Goal: Transaction & Acquisition: Purchase product/service

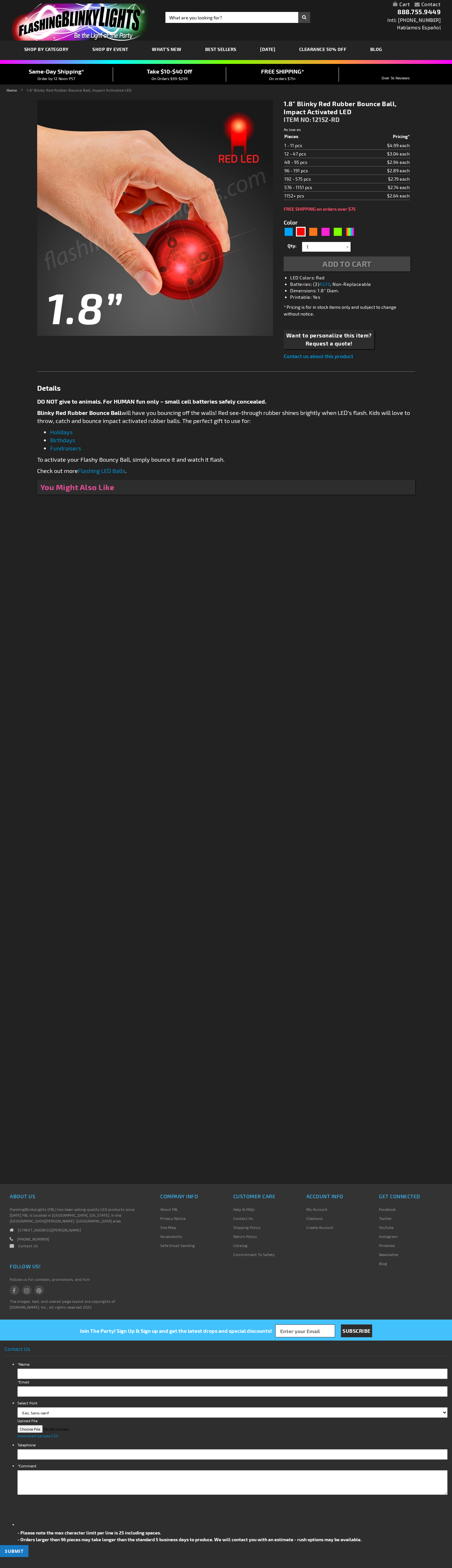
type input "5641"
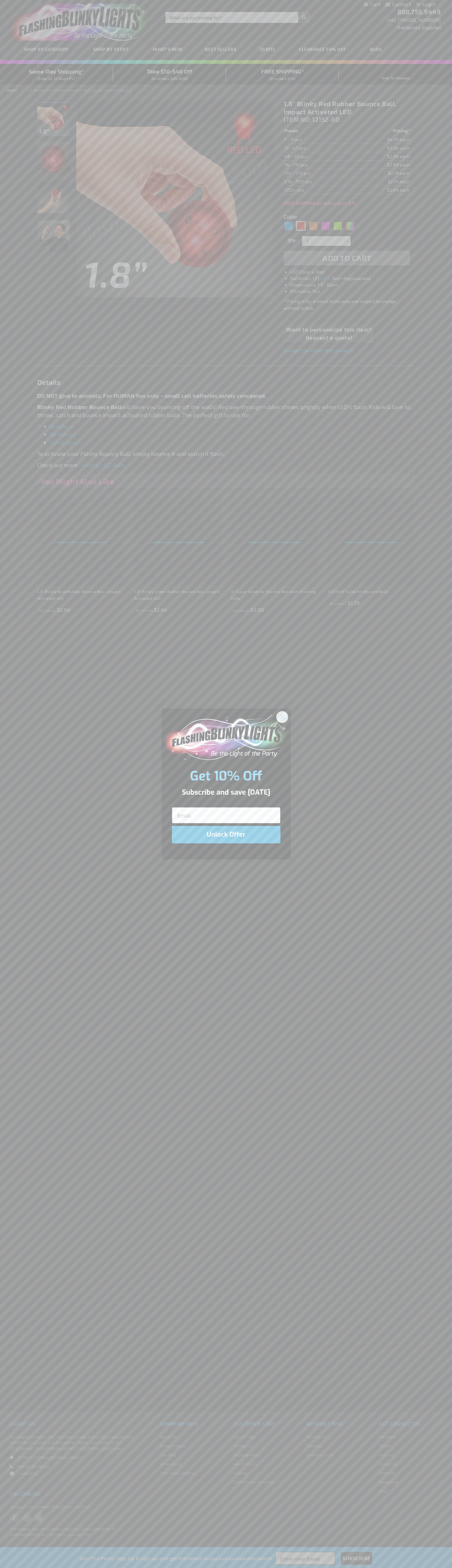
click at [282, 716] on icon "Close dialog" at bounding box center [281, 716] width 4 height 4
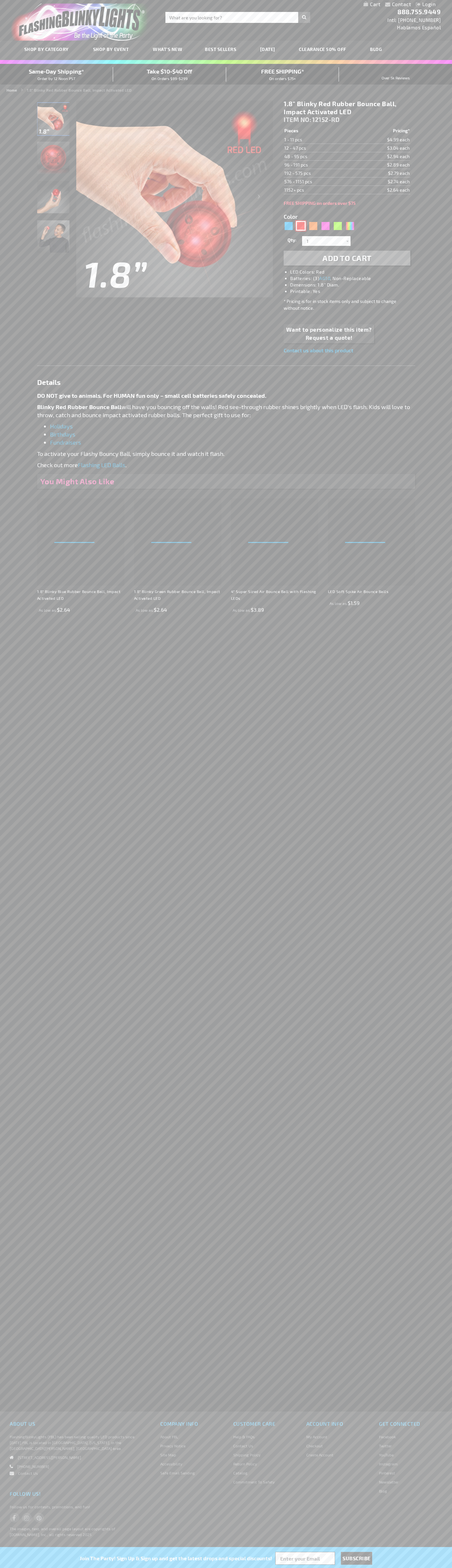
click at [300, 226] on div "Red" at bounding box center [301, 226] width 10 height 10
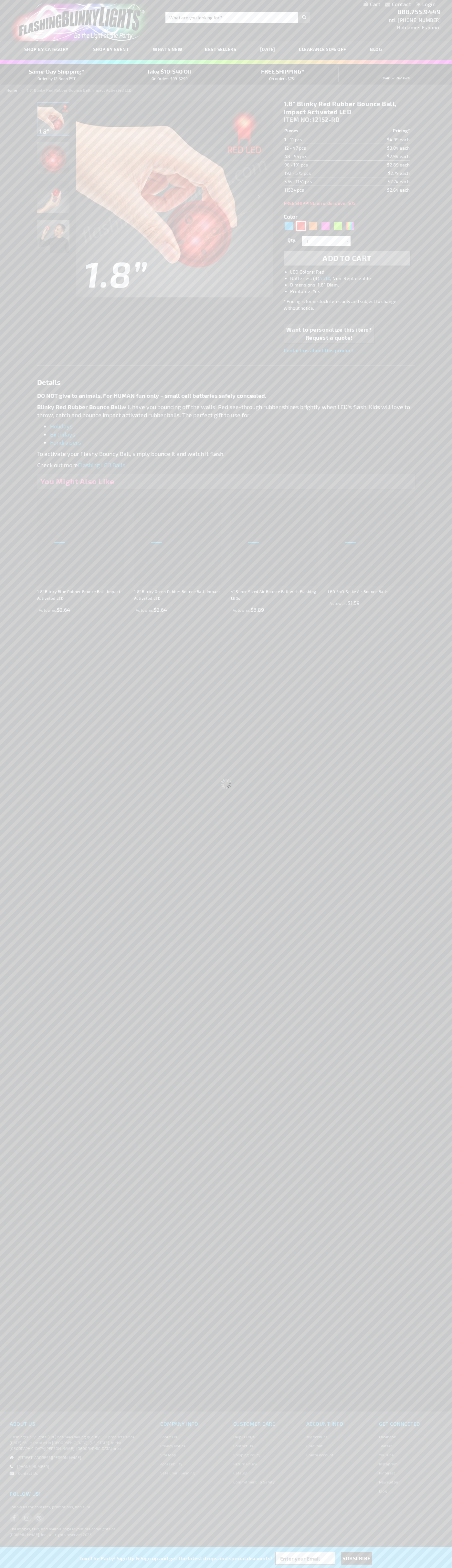
type input "Customize - 1.8&quot; Blinky Red Rubber Bounce Ball, Impact Activated LED - ITE…"
select select
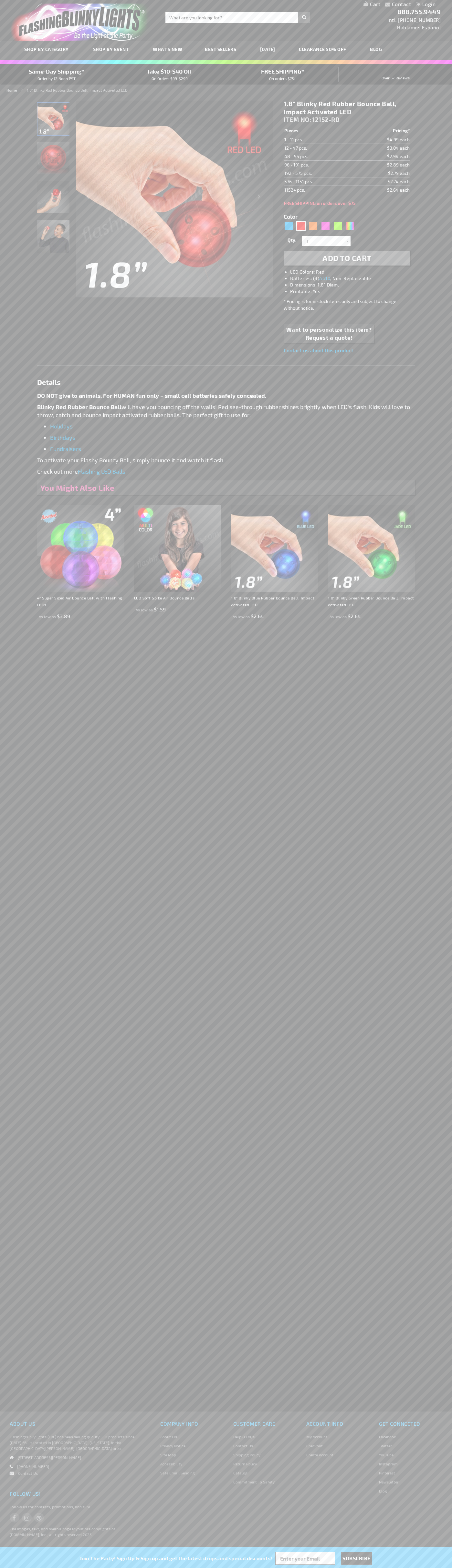
click at [347, 258] on span "Add to Cart" at bounding box center [347, 257] width 49 height 9
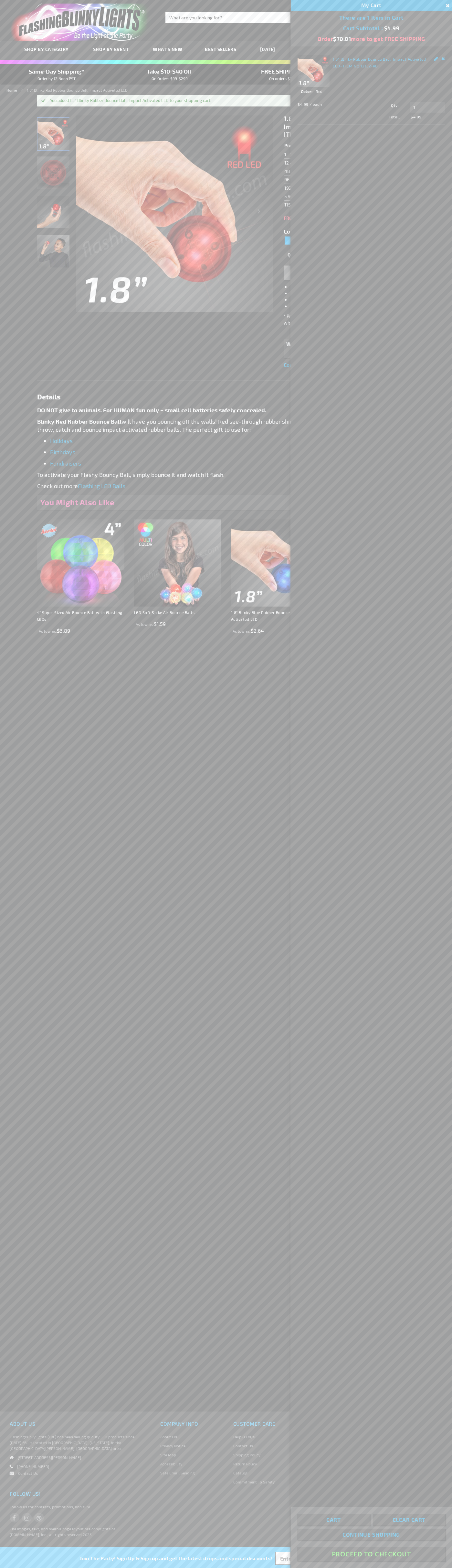
click at [371, 1554] on button "Proceed To Checkout" at bounding box center [371, 1554] width 148 height 15
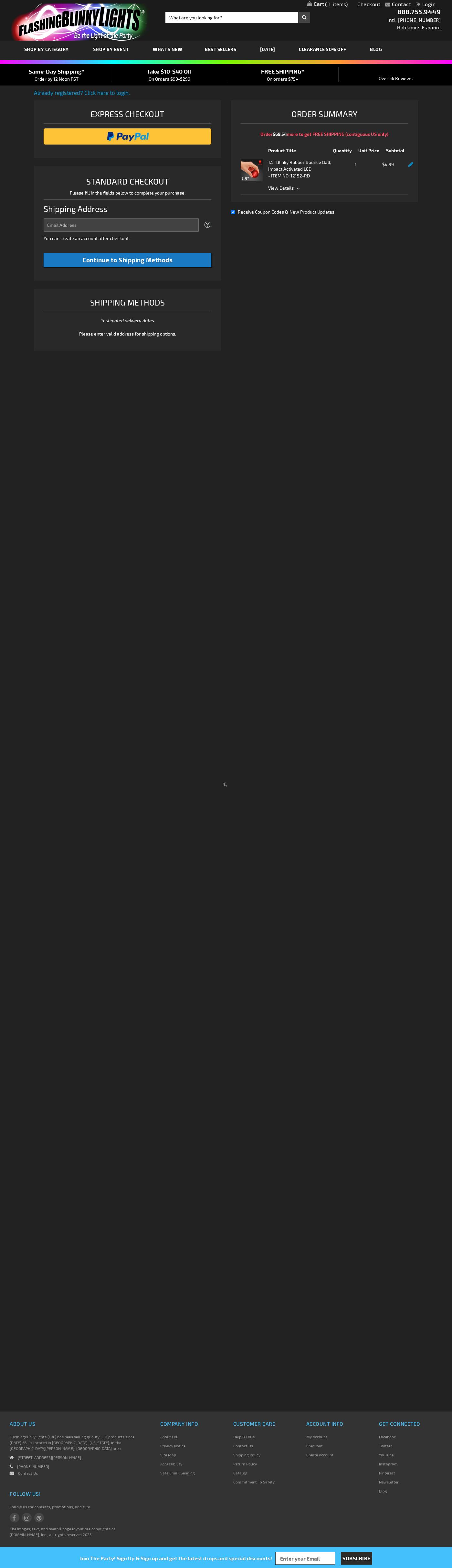
select select "US"
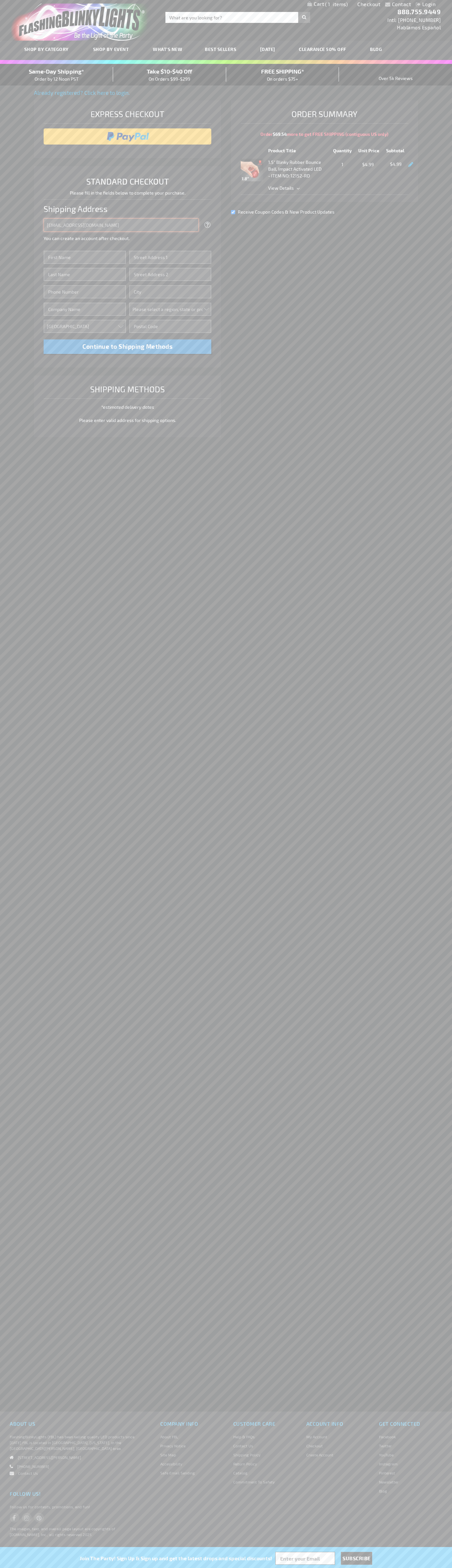
type input "johnsmith005@storebotmail.joonix.net"
type input "John"
type input "1600 Amphitheatre Parkway"
type input "First floor"
type input "mountain view"
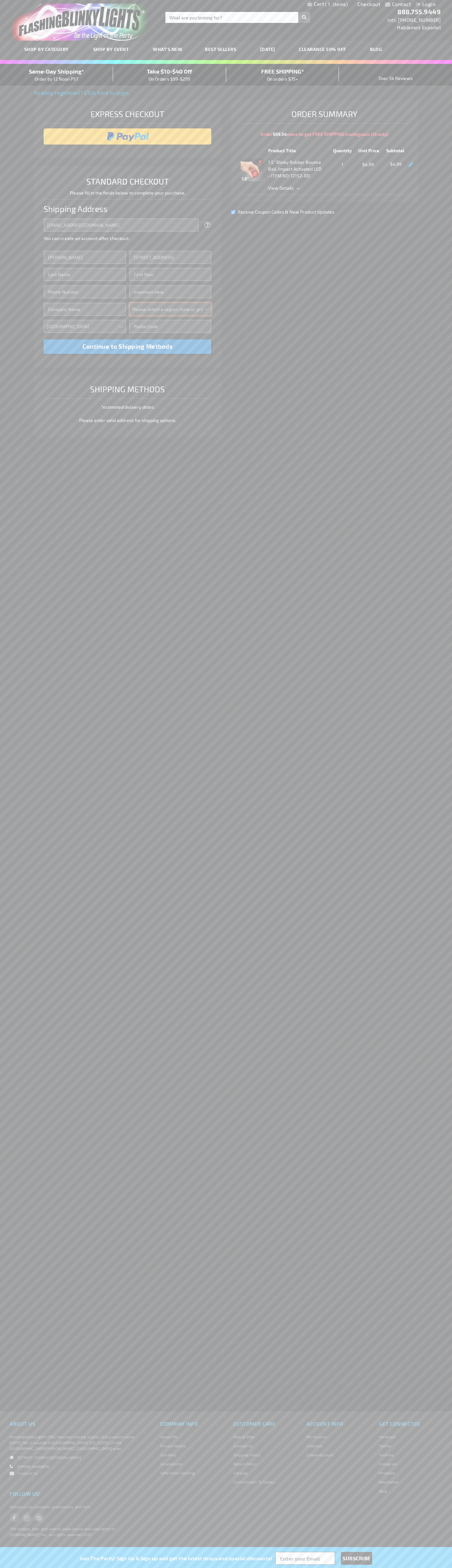
select select "12"
type input "94043"
type input "Smith"
type input "6502530000"
type input "John Smith"
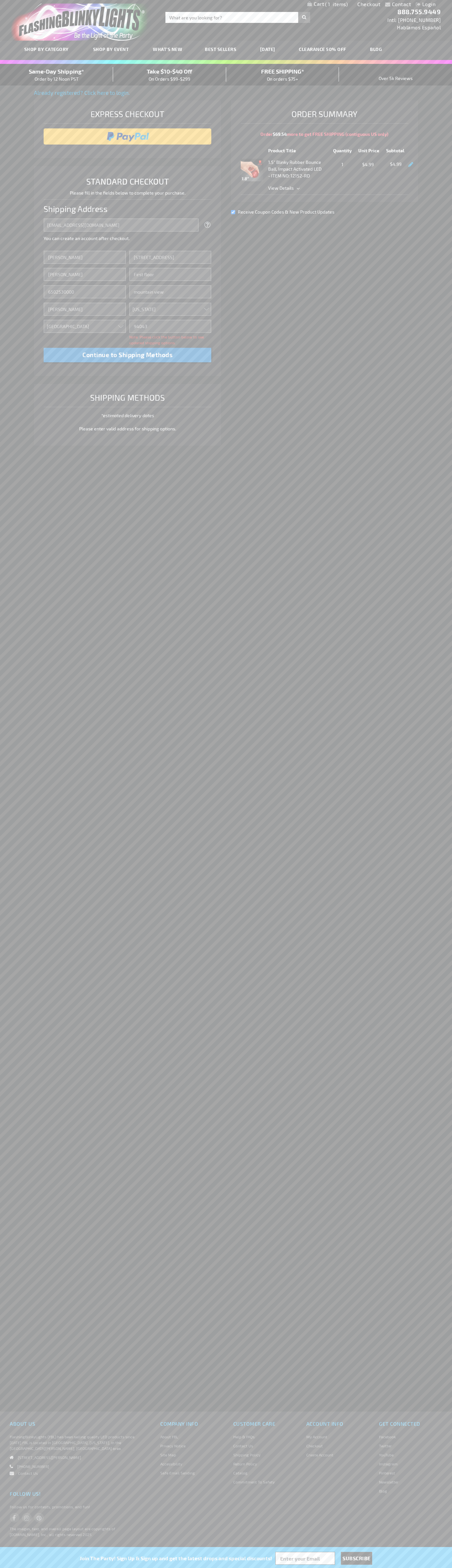
click at [57, 75] on div "Same-Day Shipping* Order by 12 Noon PST" at bounding box center [57, 74] width 113 height 15
click at [127, 136] on input "image" at bounding box center [127, 136] width 161 height 13
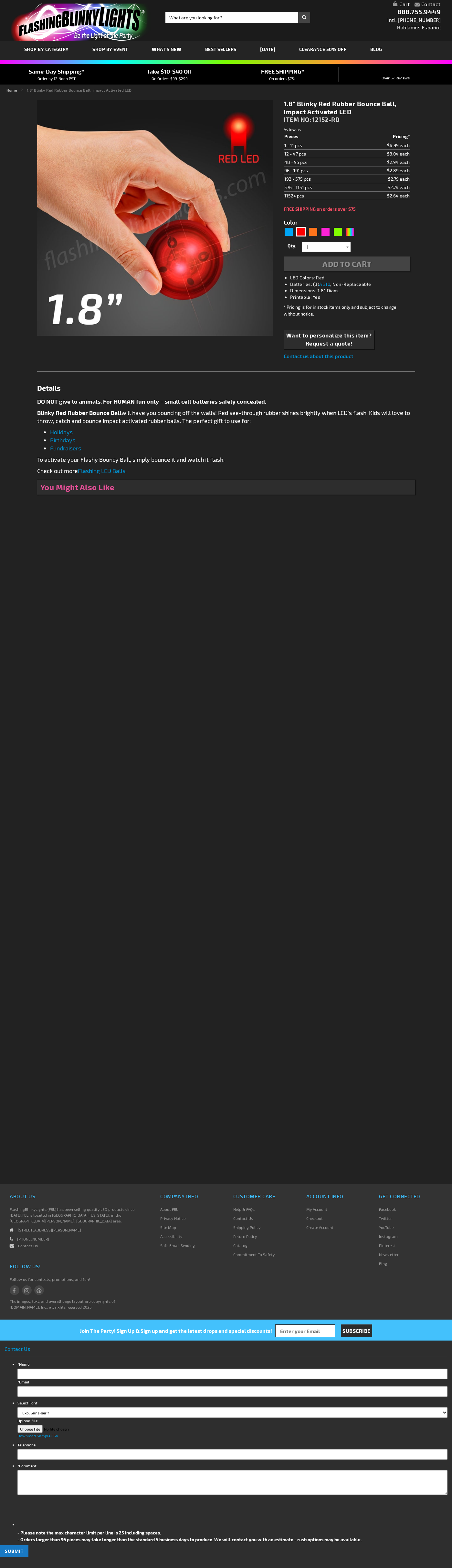
type input "5641"
